Goal: Task Accomplishment & Management: Manage account settings

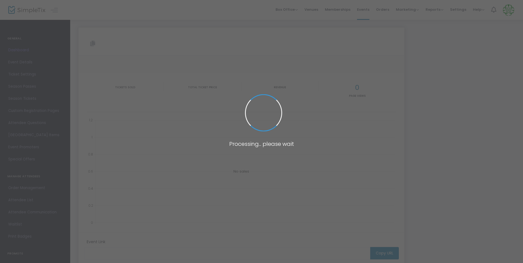
type input "https://www.simpletix.com/e/butterfly-release-u-pick-flowers-tickets-183765"
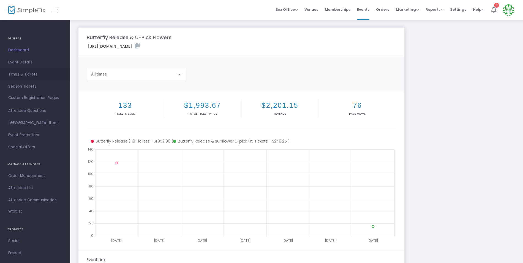
click at [22, 72] on span "Times & Tickets" at bounding box center [35, 74] width 54 height 7
